Goal: Download file/media

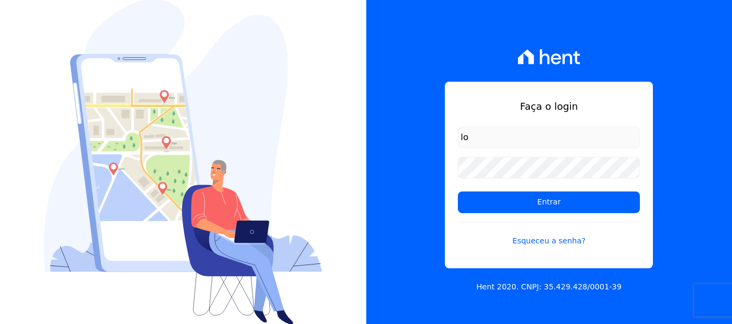
type input "lorena@h2urbanismo.com.br"
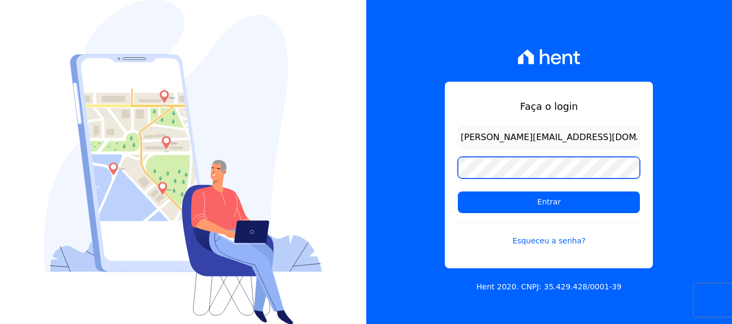
click at [458, 192] on input "Entrar" at bounding box center [549, 203] width 182 height 22
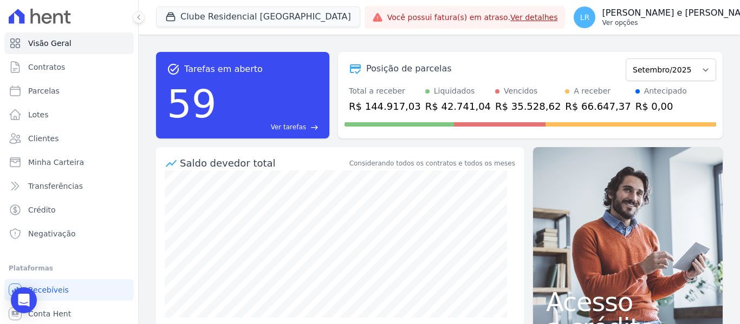
click at [602, 13] on p "[PERSON_NAME] e [PERSON_NAME]" at bounding box center [679, 13] width 155 height 11
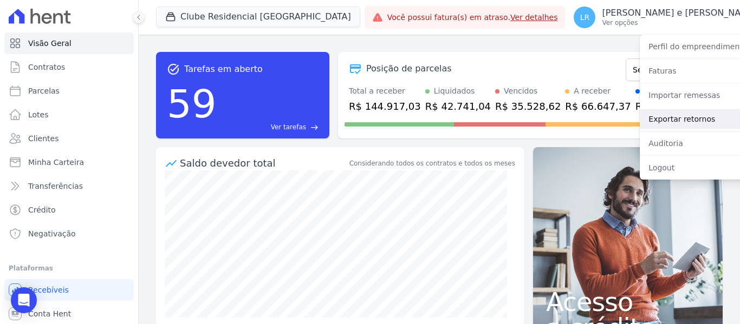
click at [642, 117] on link "Exportar retornos" at bounding box center [708, 118] width 139 height 19
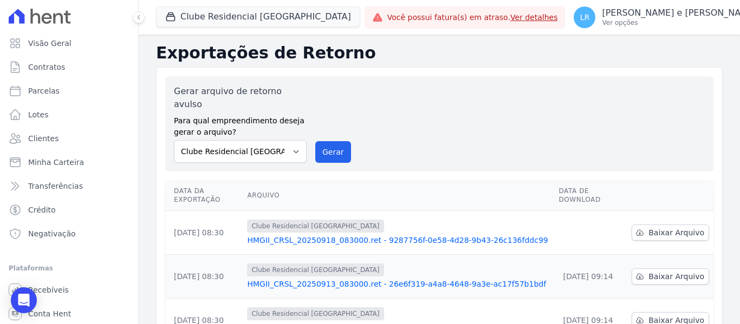
scroll to position [54, 0]
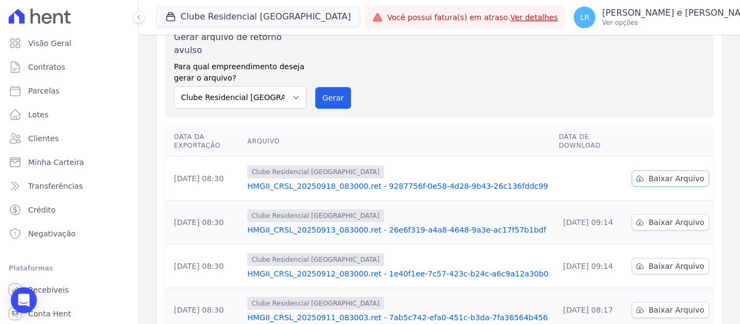
click at [648, 173] on span "Baixar Arquivo" at bounding box center [676, 178] width 56 height 11
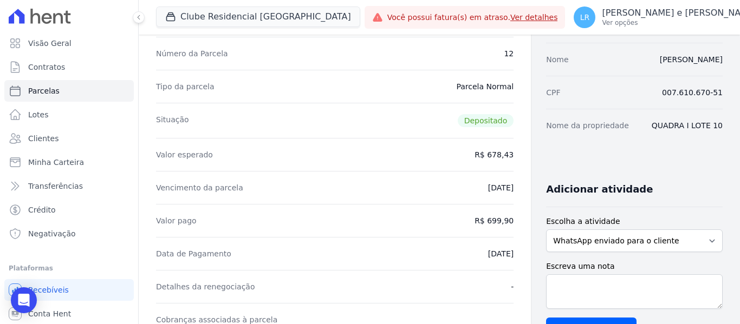
scroll to position [108, 0]
